Goal: Transaction & Acquisition: Subscribe to service/newsletter

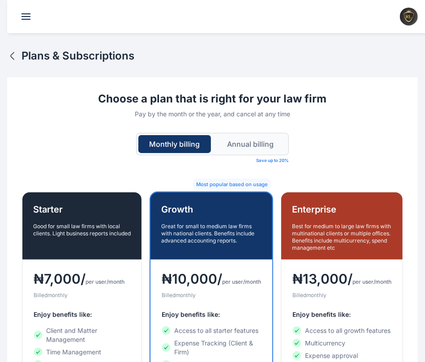
scroll to position [346, 0]
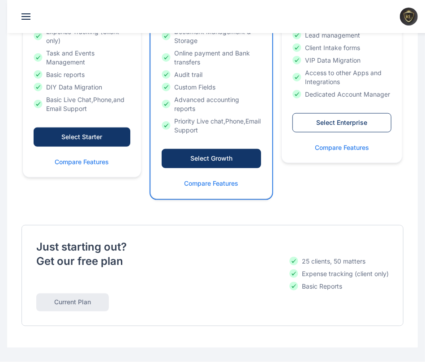
click at [103, 138] on div "Select Starter" at bounding box center [82, 137] width 78 height 9
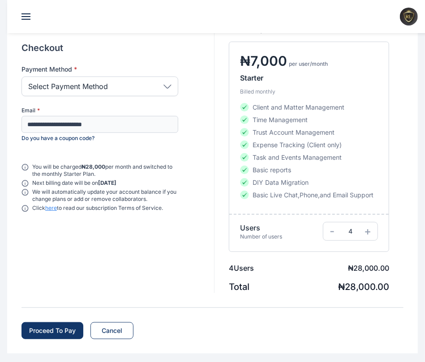
scroll to position [74, 0]
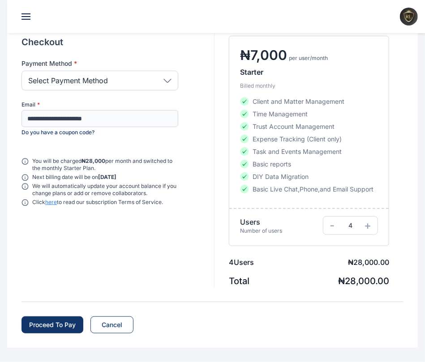
click at [46, 301] on div "Proceed To Pay" at bounding box center [52, 325] width 47 height 9
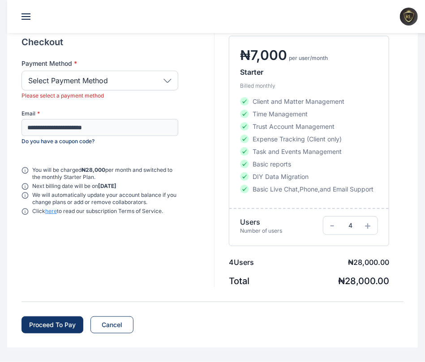
click at [116, 81] on div "Select Payment Method" at bounding box center [99, 81] width 157 height 20
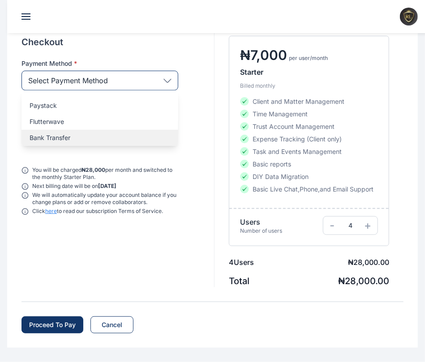
click at [87, 137] on p "Bank Transfer" at bounding box center [100, 137] width 141 height 9
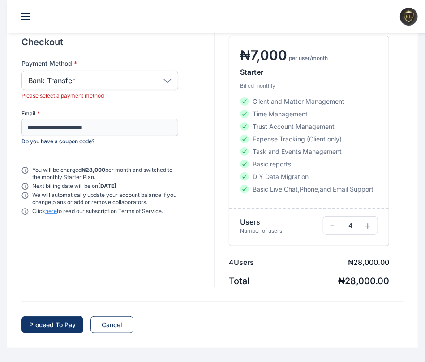
click at [56, 301] on div "Proceed To Pay" at bounding box center [52, 325] width 47 height 9
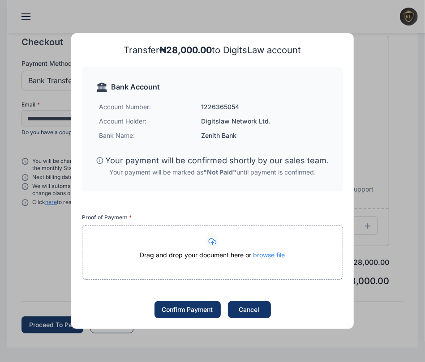
click at [266, 301] on button "Cancel" at bounding box center [249, 309] width 43 height 17
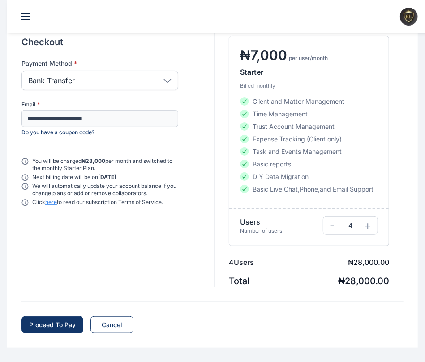
click at [44, 301] on button "Proceed To Pay" at bounding box center [52, 325] width 62 height 17
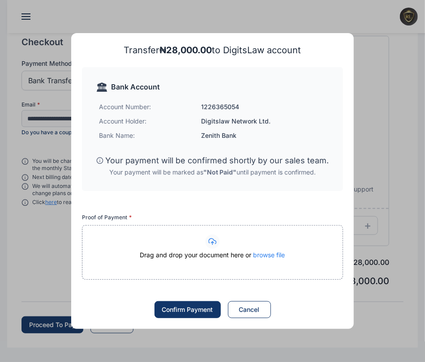
click at [265, 255] on span "browse file" at bounding box center [269, 255] width 32 height 8
click at [219, 245] on circle at bounding box center [213, 242] width 14 height 14
click at [193, 301] on div "Confirm Payment" at bounding box center [187, 309] width 51 height 9
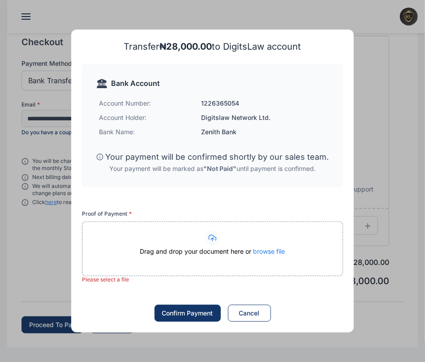
click at [273, 253] on span "browse file" at bounding box center [269, 252] width 32 height 8
click at [210, 236] on circle at bounding box center [213, 238] width 14 height 14
click at [233, 244] on div at bounding box center [212, 238] width 260 height 14
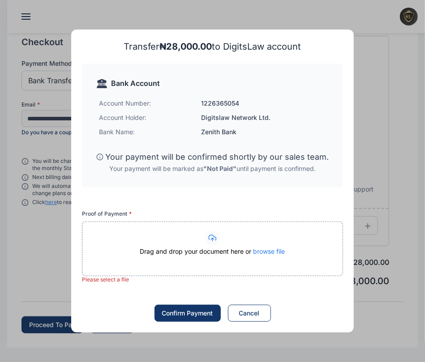
click at [233, 244] on div at bounding box center [212, 238] width 260 height 14
click at [291, 266] on div "Drag and drop your document here or browse file" at bounding box center [212, 249] width 261 height 55
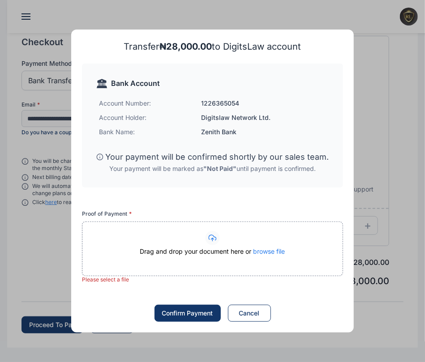
click at [291, 266] on div "Drag and drop your document here or browse file" at bounding box center [212, 249] width 261 height 55
click at [314, 242] on div at bounding box center [212, 238] width 260 height 14
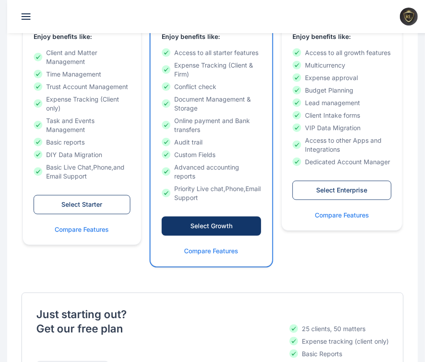
scroll to position [346, 0]
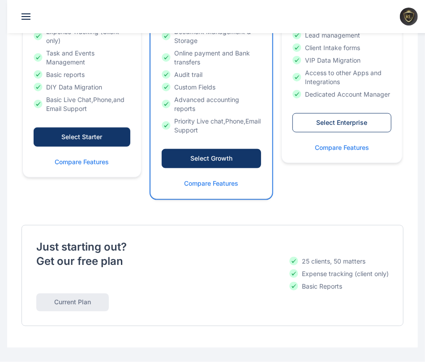
click at [92, 142] on button "Select Starter" at bounding box center [82, 137] width 97 height 19
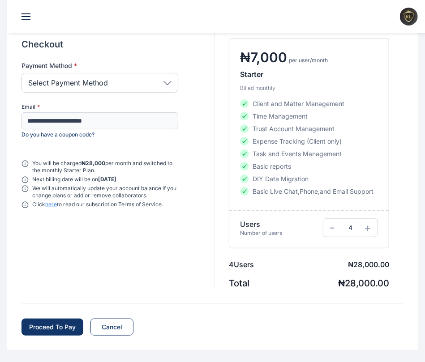
scroll to position [74, 0]
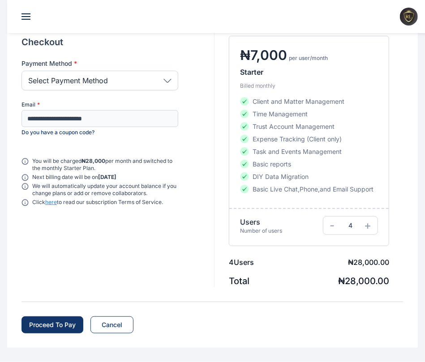
click at [58, 323] on div "Proceed To Pay" at bounding box center [52, 325] width 47 height 9
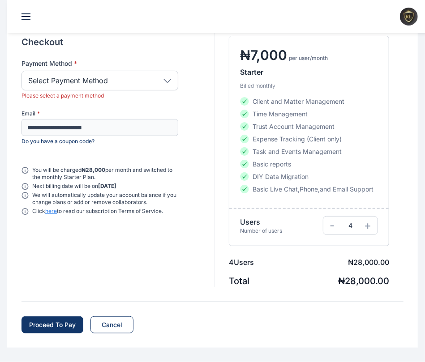
click at [164, 81] on icon at bounding box center [167, 81] width 8 height 4
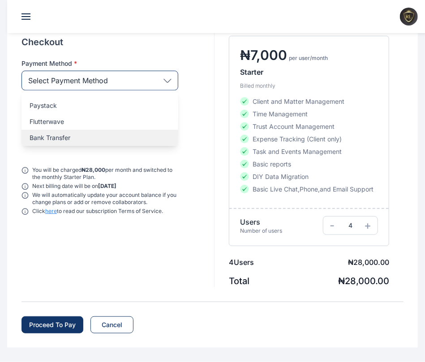
click at [154, 140] on p "Bank Transfer" at bounding box center [100, 137] width 141 height 9
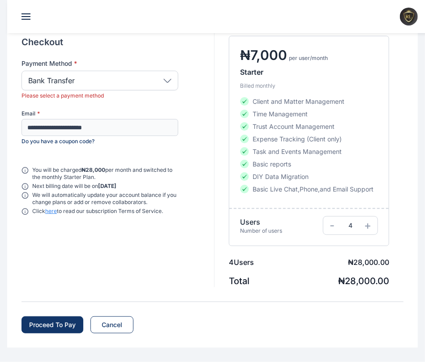
click at [56, 327] on div "Proceed To Pay" at bounding box center [52, 325] width 47 height 9
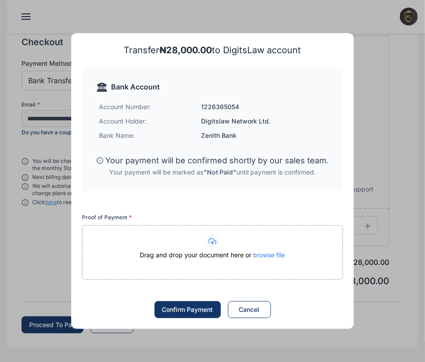
click at [216, 240] on circle at bounding box center [213, 242] width 14 height 14
click at [254, 262] on div "Drag and drop your document here or browse file" at bounding box center [212, 260] width 260 height 18
click at [271, 259] on div "Drag and drop your document here or browse file" at bounding box center [212, 260] width 260 height 18
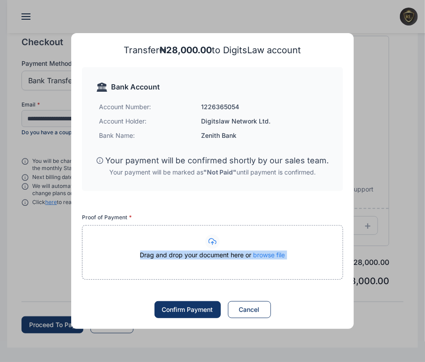
click at [271, 259] on div "Drag and drop your document here or browse file" at bounding box center [212, 260] width 260 height 18
click at [213, 306] on div "Confirm Payment" at bounding box center [187, 309] width 51 height 9
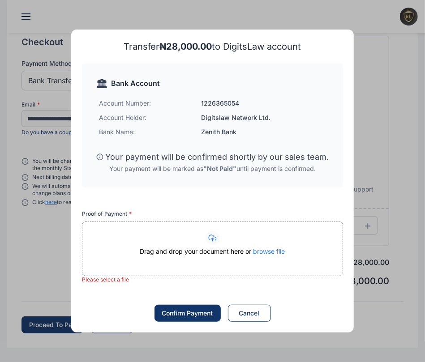
click at [199, 310] on div "Confirm Payment" at bounding box center [187, 313] width 51 height 9
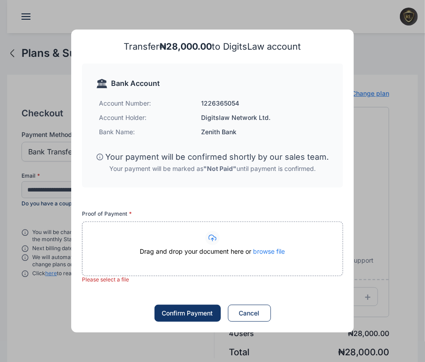
scroll to position [0, 0]
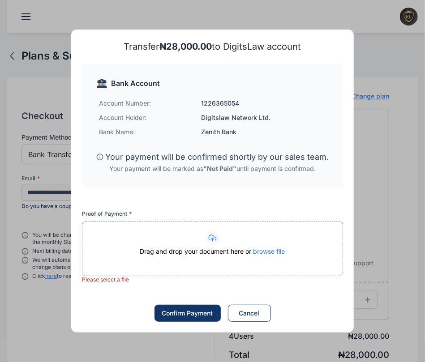
click at [309, 128] on h4 "Zenith Bank" at bounding box center [263, 132] width 125 height 9
click at [260, 315] on div "Cancel" at bounding box center [249, 313] width 21 height 9
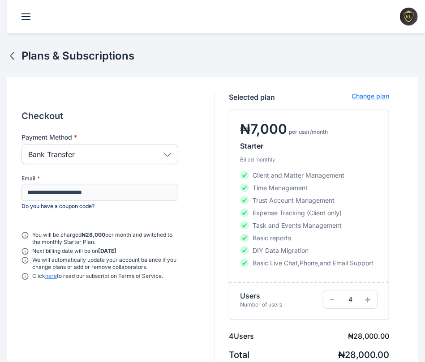
click at [11, 60] on icon "button" at bounding box center [12, 56] width 11 height 11
click at [15, 60] on icon "button" at bounding box center [12, 56] width 11 height 11
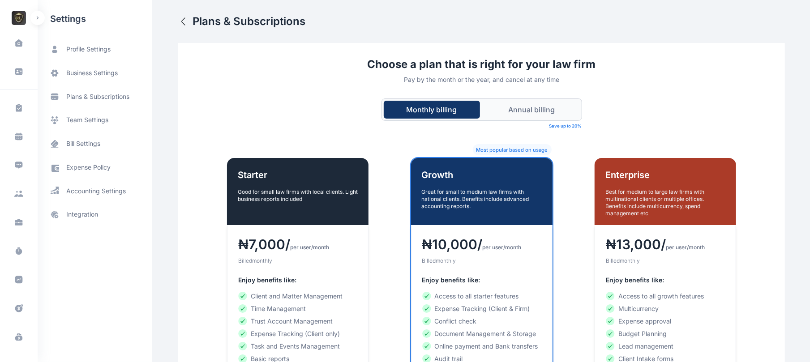
click at [38, 13] on button "button" at bounding box center [37, 18] width 14 height 14
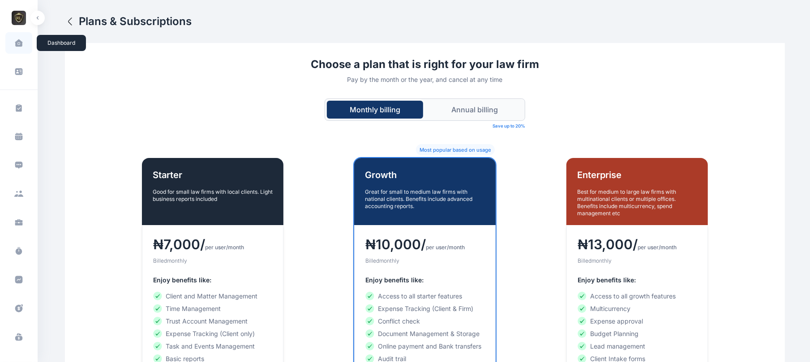
click at [13, 49] on span at bounding box center [19, 43] width 22 height 19
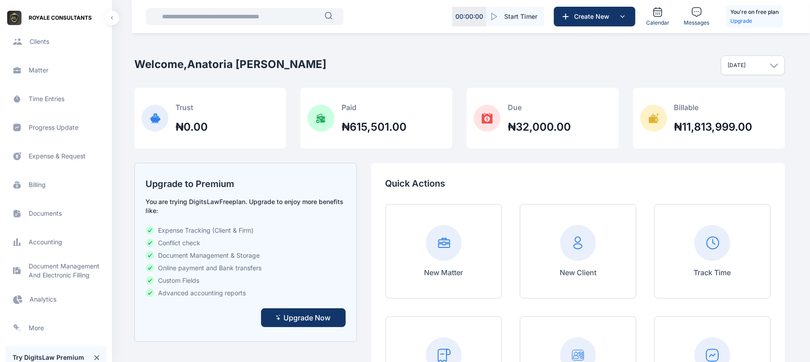
scroll to position [228, 0]
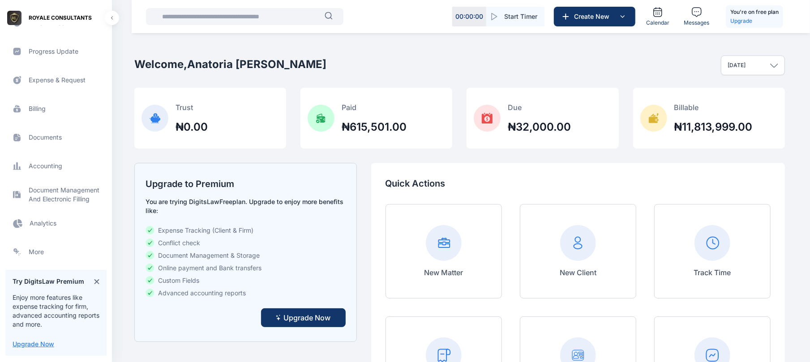
click at [68, 195] on span "Electronic Filling And Document management Document Management And Electronic F…" at bounding box center [55, 194] width 101 height 21
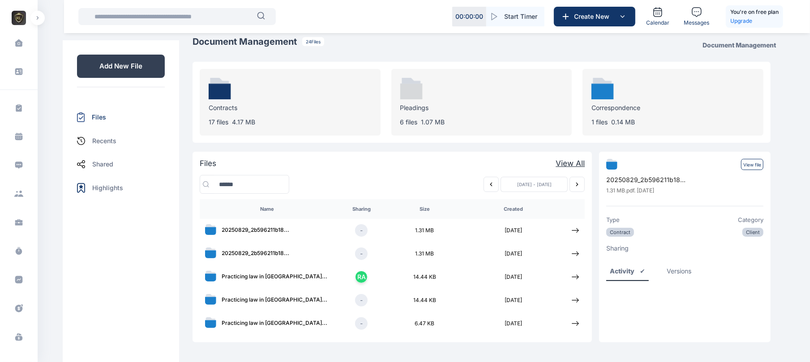
scroll to position [9, 0]
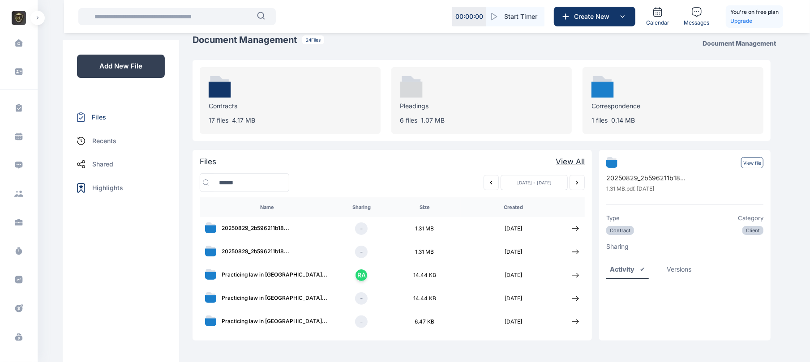
click at [280, 113] on div "Contracts 17 files 4.17 MB" at bounding box center [290, 100] width 181 height 67
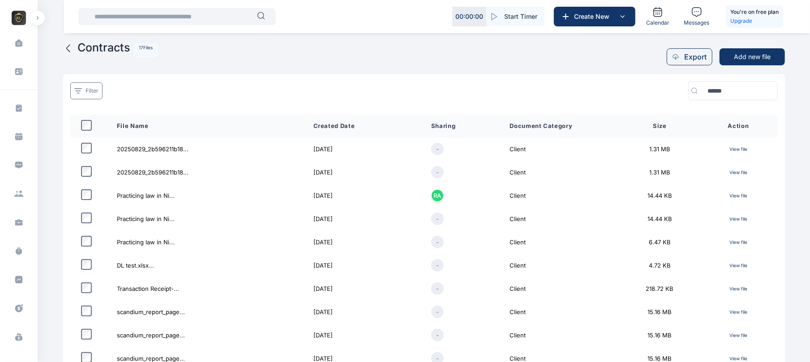
click at [73, 51] on icon at bounding box center [68, 48] width 11 height 11
